Goal: Transaction & Acquisition: Purchase product/service

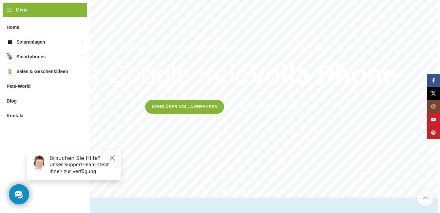
scroll to position [131, 0]
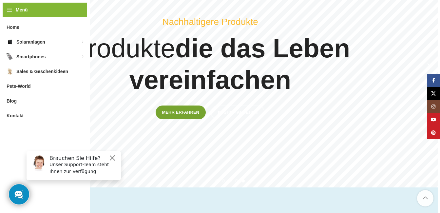
click at [199, 113] on span "Mehr erfahren" at bounding box center [180, 112] width 37 height 5
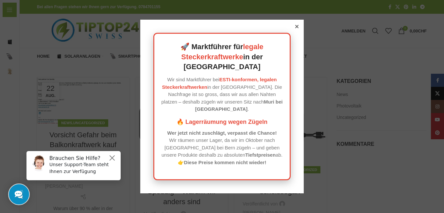
click at [296, 28] on icon at bounding box center [297, 26] width 3 height 3
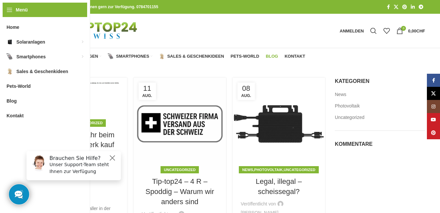
click at [113, 157] on button "Close" at bounding box center [112, 158] width 8 height 8
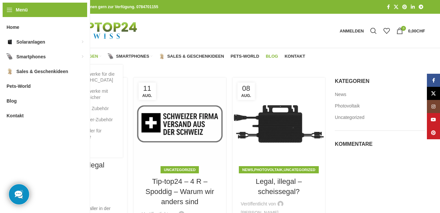
click at [75, 147] on link "Solarmodule" at bounding box center [86, 147] width 59 height 11
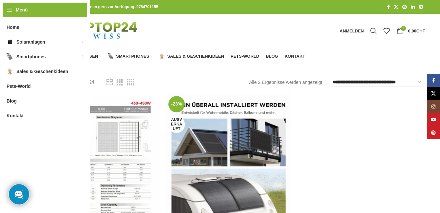
scroll to position [186, 0]
